Goal: Contribute content

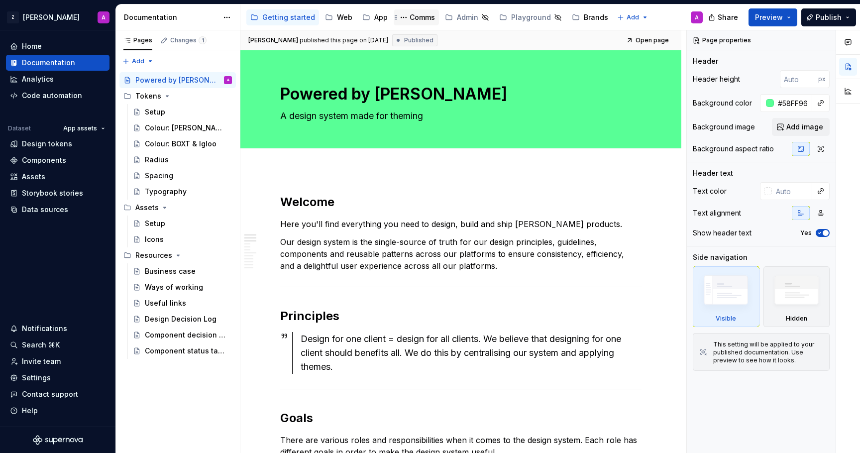
click at [411, 18] on div "Comms" at bounding box center [422, 17] width 25 height 10
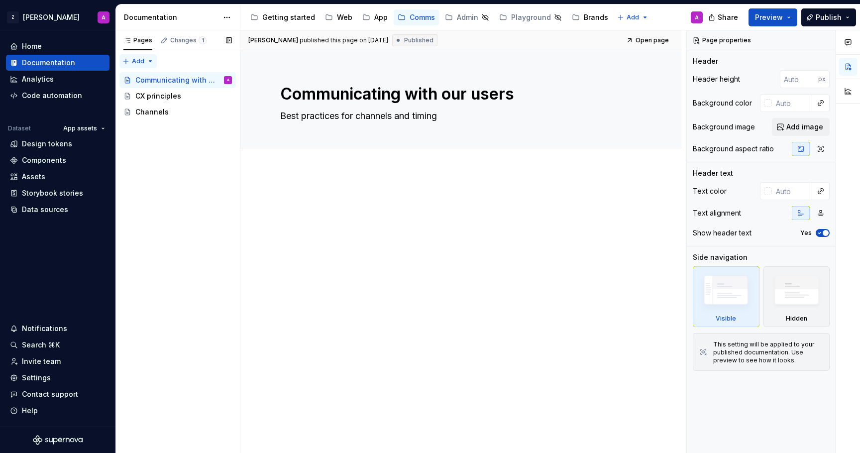
type textarea "*"
click at [147, 64] on div "Pages Changes 1 Add Accessibility guide for tree Page tree. Navigate the tree w…" at bounding box center [178, 241] width 124 height 423
click at [151, 77] on div "New page" at bounding box center [170, 81] width 65 height 10
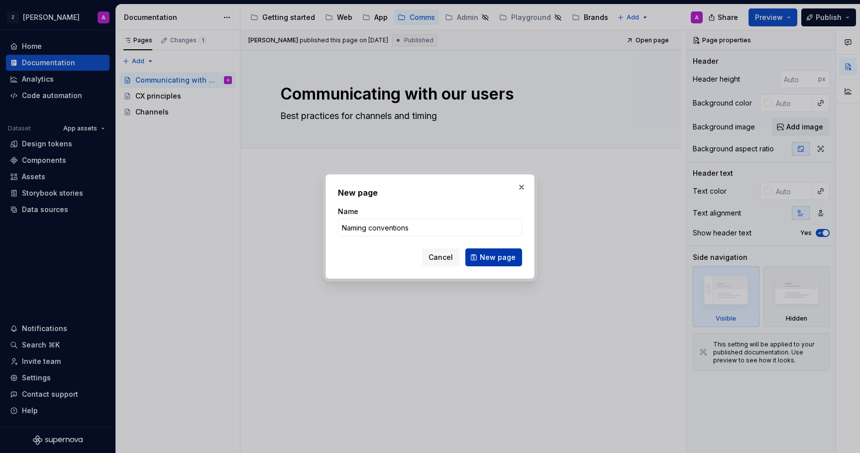
type input "Naming conventions"
click at [502, 260] on span "New page" at bounding box center [498, 257] width 36 height 10
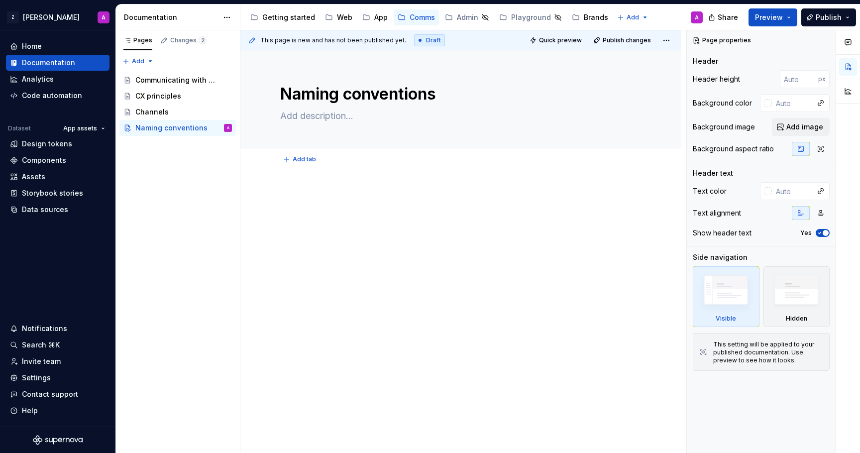
type textarea "*"
click at [393, 203] on p at bounding box center [461, 200] width 362 height 12
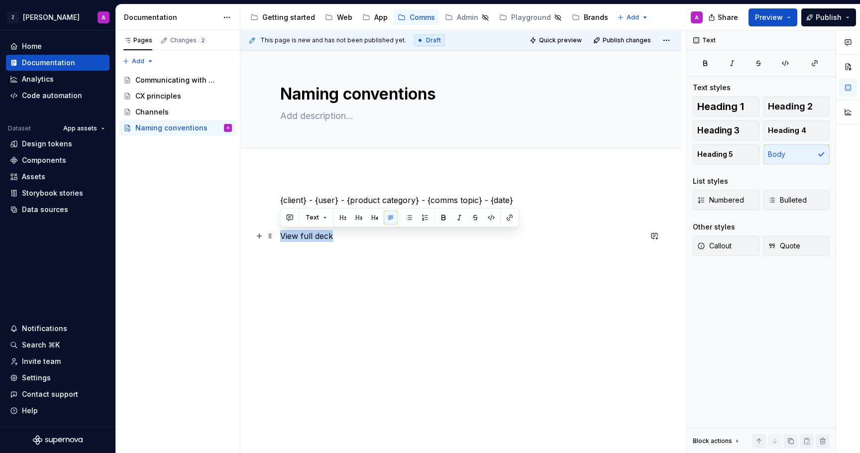
drag, startPoint x: 340, startPoint y: 240, endPoint x: 281, endPoint y: 239, distance: 58.3
click at [281, 239] on p "View full deck" at bounding box center [461, 236] width 362 height 12
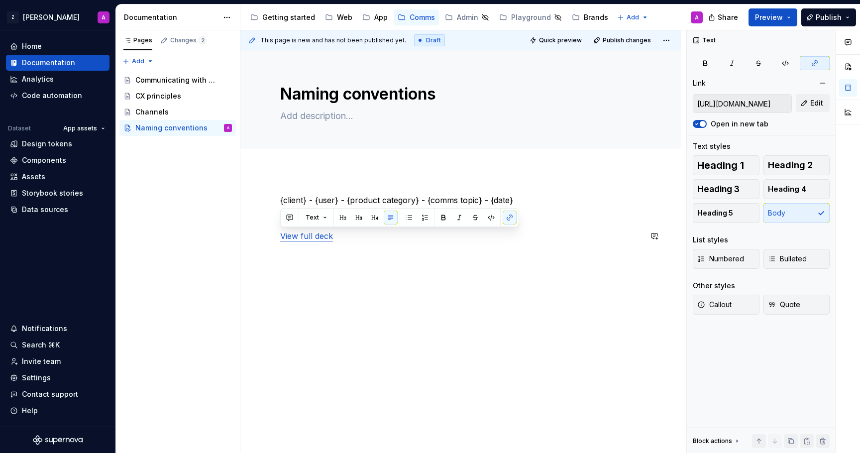
click at [343, 248] on div "{client} - {user} - {product category} - {comms topic} - {date} View full deck" at bounding box center [461, 224] width 362 height 60
click at [354, 235] on p "View full deck" at bounding box center [461, 236] width 362 height 12
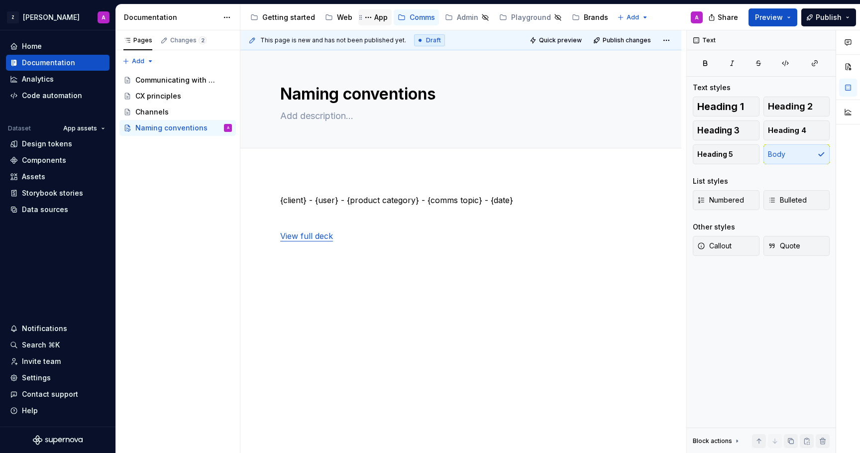
click at [375, 19] on div "App" at bounding box center [380, 17] width 13 height 10
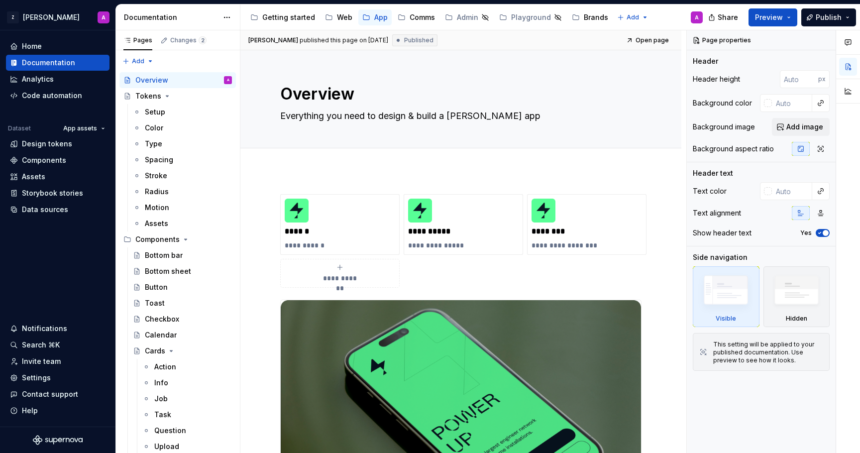
type textarea "*"
